Goal: Information Seeking & Learning: Learn about a topic

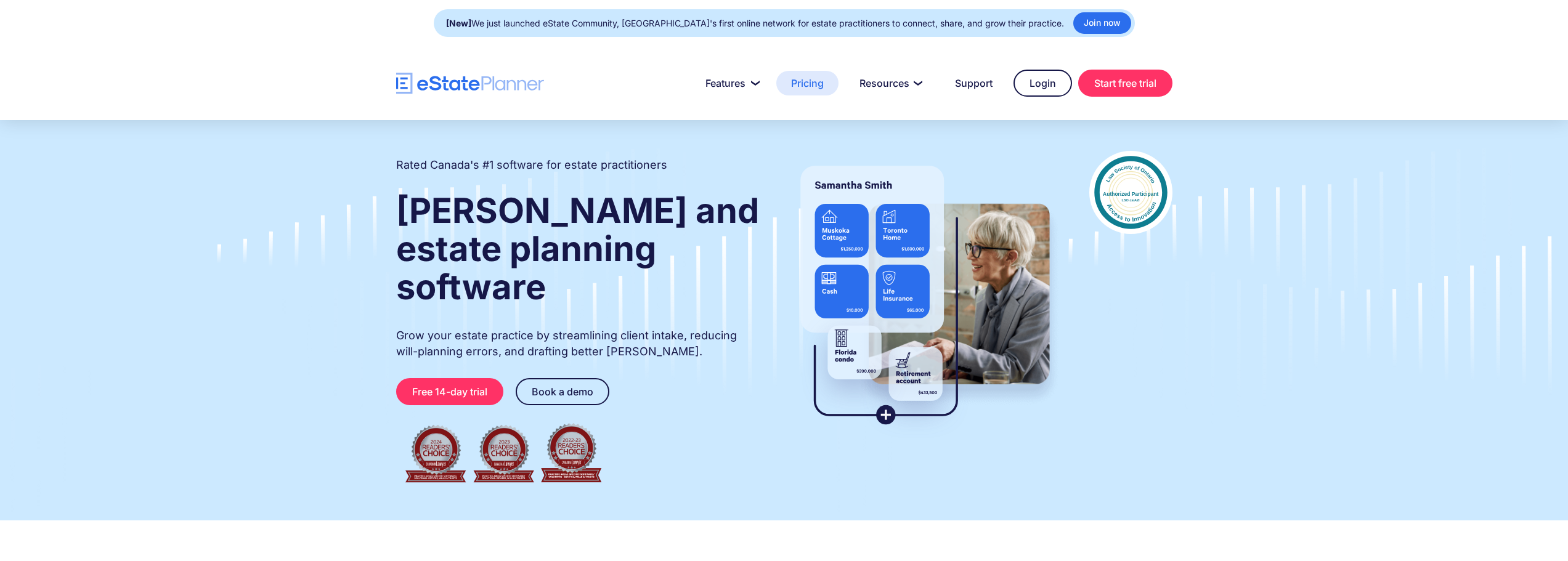
click at [820, 78] on link "Pricing" at bounding box center [807, 83] width 62 height 25
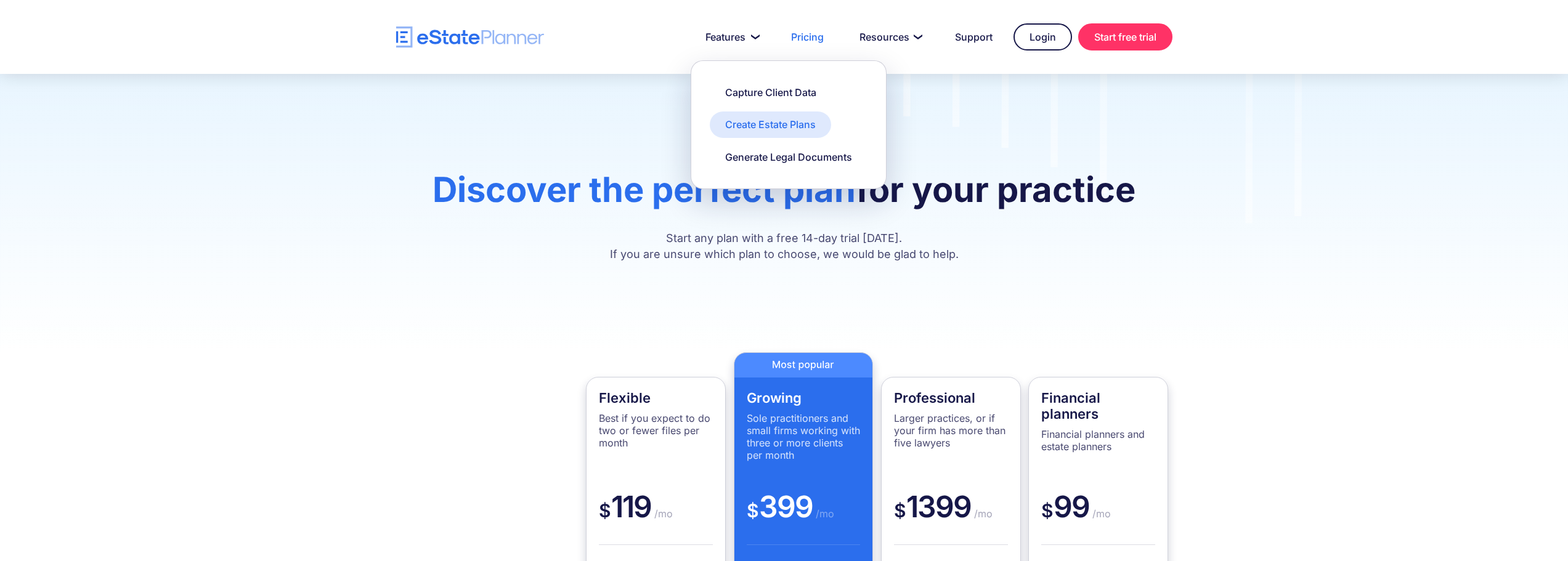
click at [748, 122] on div "Create Estate Plans" at bounding box center [770, 124] width 91 height 14
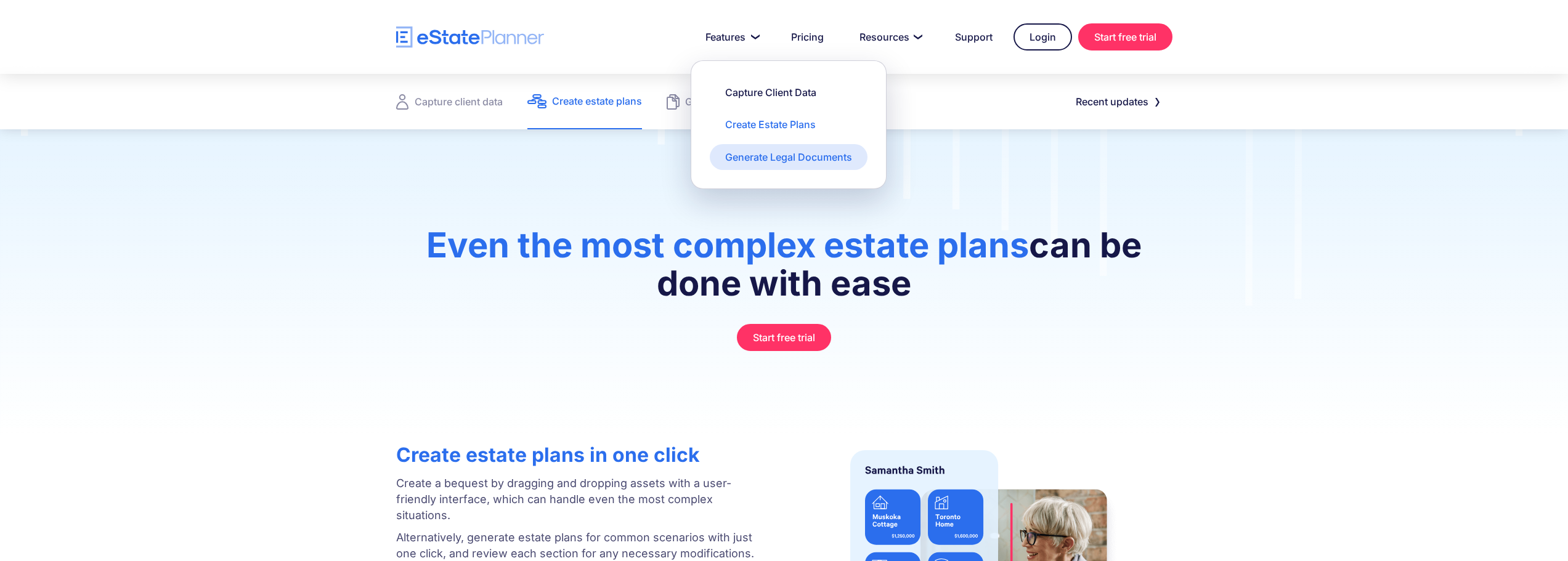
click at [769, 161] on div "Generate Legal Documents" at bounding box center [788, 157] width 127 height 14
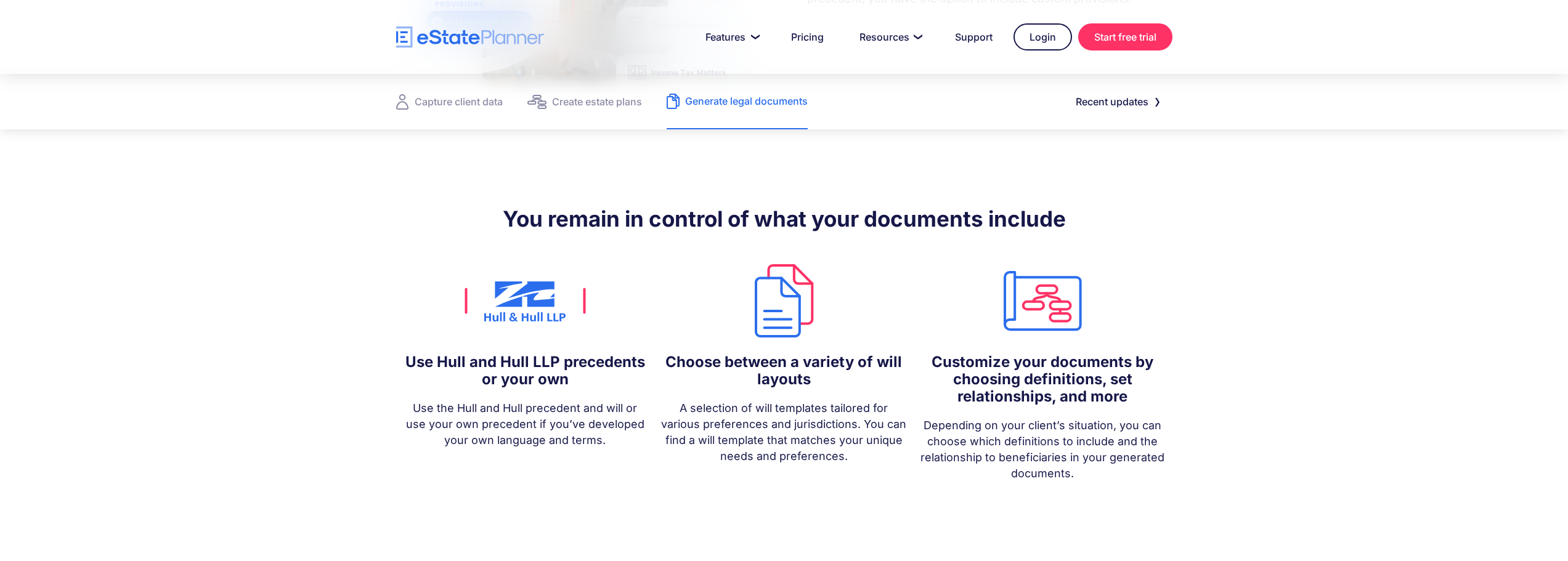
scroll to position [974, 0]
